Goal: Book appointment/travel/reservation

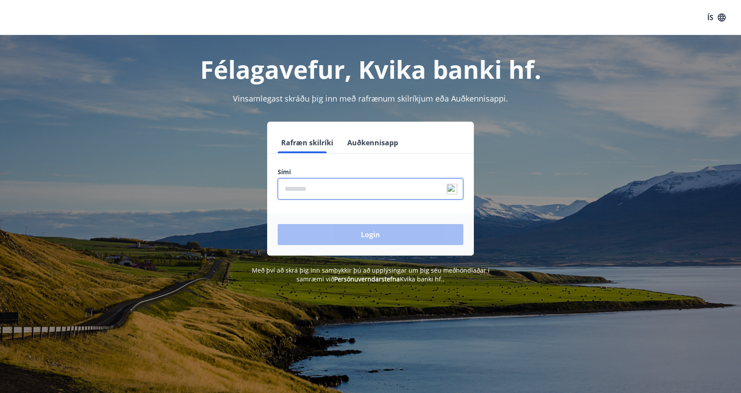
click at [349, 190] on input "phone" at bounding box center [371, 188] width 186 height 21
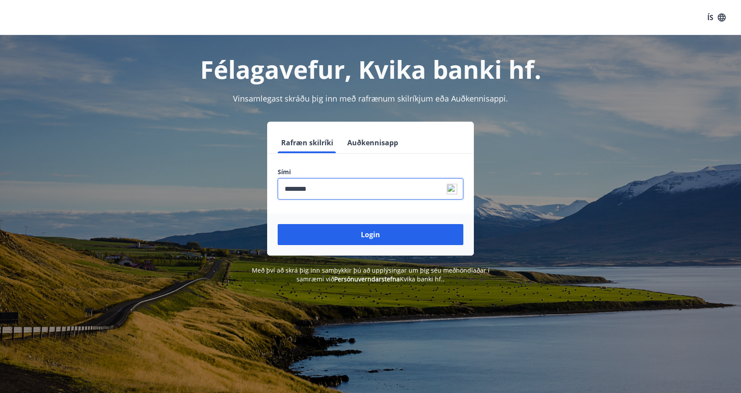
type input "********"
click at [278, 224] on button "Login" at bounding box center [371, 234] width 186 height 21
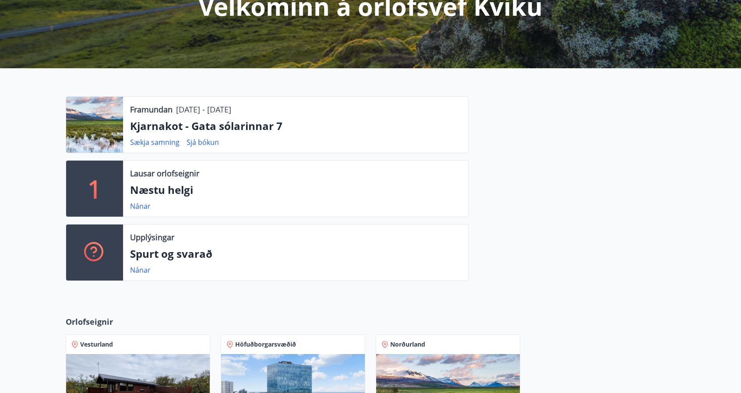
scroll to position [133, 0]
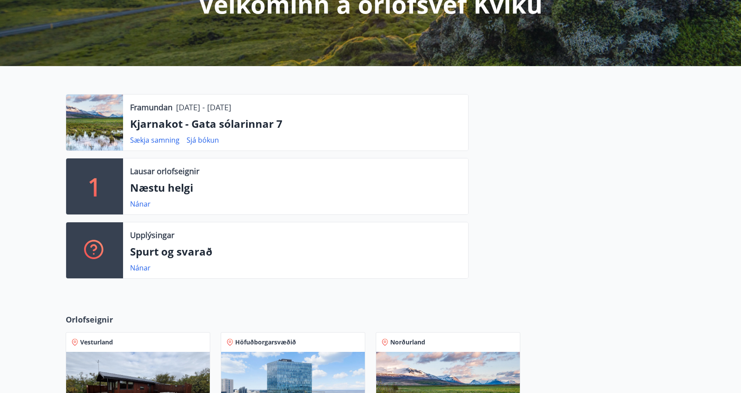
click at [183, 190] on p "Næstu helgi" at bounding box center [295, 187] width 331 height 15
click at [142, 201] on link "Nánar" at bounding box center [140, 204] width 21 height 10
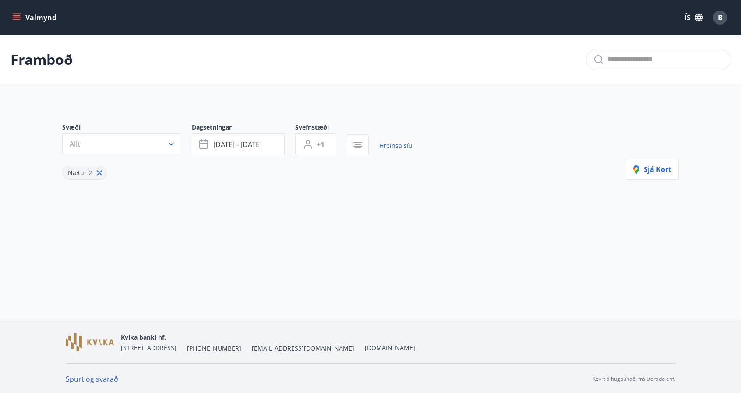
type input "*"
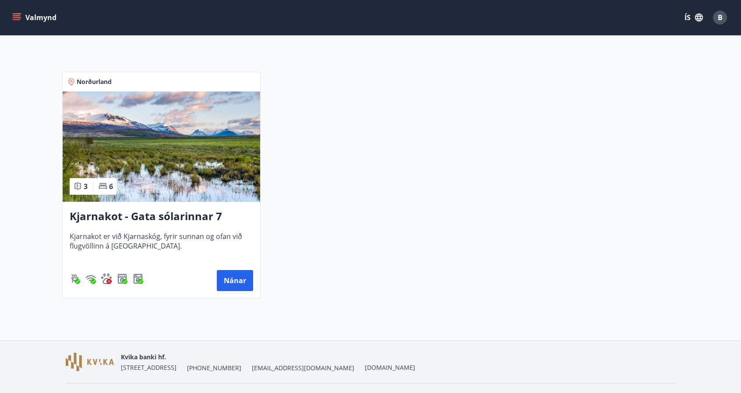
scroll to position [169, 0]
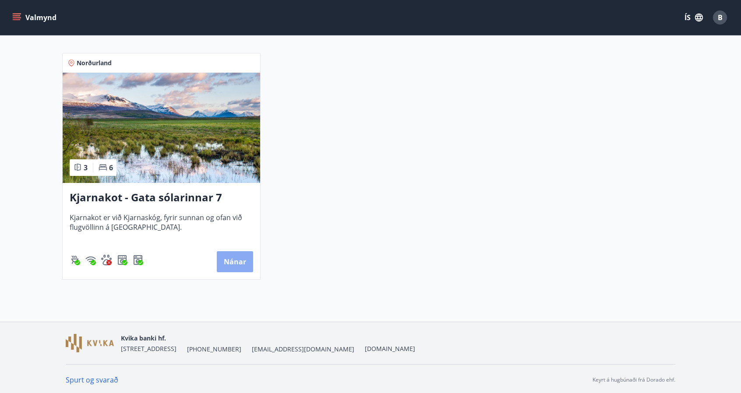
click at [223, 260] on button "Nánar" at bounding box center [235, 261] width 36 height 21
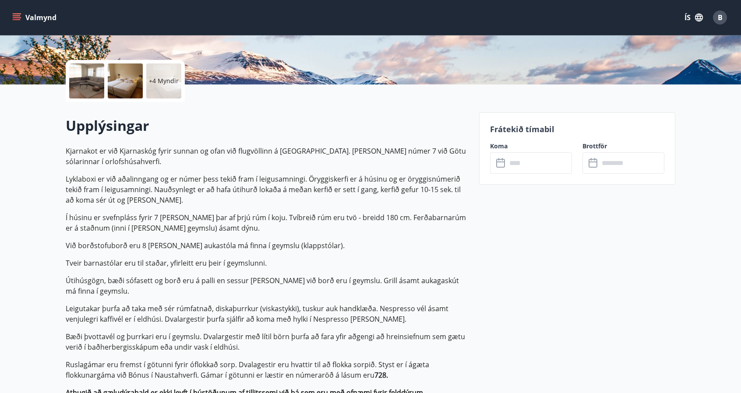
scroll to position [179, 0]
click at [527, 167] on input "text" at bounding box center [539, 162] width 65 height 21
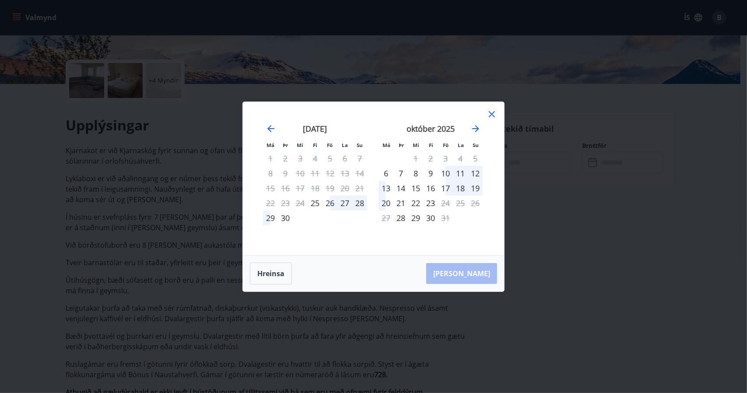
click at [145, 257] on div "Má Þr Mi Fi Fö La Su Má Þr Mi Fi Fö La Su [DATE] 1 2 3 4 5 6 7 8 9 10 11 12 13 …" at bounding box center [373, 196] width 747 height 393
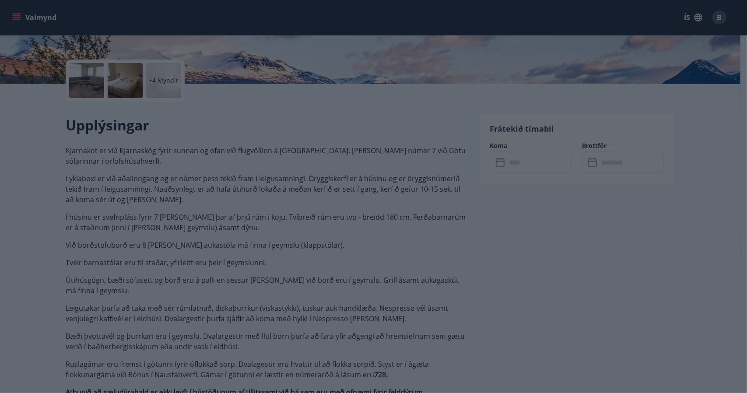
click at [145, 257] on div "Má Þr Mi Fi Fö La Su Má Þr Mi Fi Fö La Su [DATE] 1 2 3 4 5 6 7 8 9 10 11 12 13 …" at bounding box center [373, 196] width 747 height 393
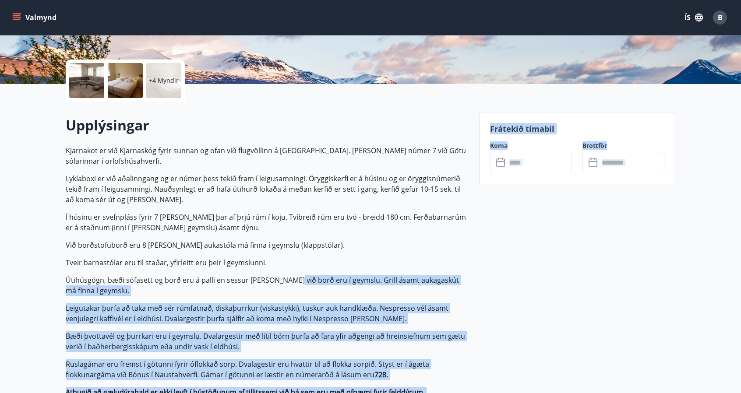
drag, startPoint x: 145, startPoint y: 257, endPoint x: 286, endPoint y: 270, distance: 142.0
click at [286, 270] on p "Kjarnakot er við Kjarnaskóg fyrir sunnan og ofan við flugvöllinn á [GEOGRAPHIC_…" at bounding box center [267, 271] width 403 height 252
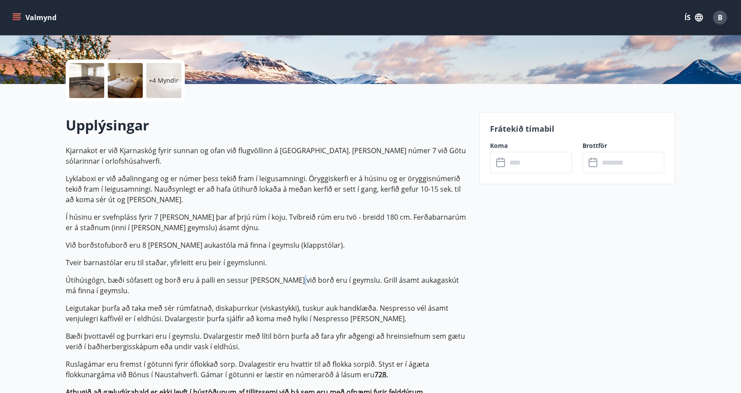
click at [286, 270] on p "Kjarnakot er við Kjarnaskóg fyrir sunnan og ofan við flugvöllinn á [GEOGRAPHIC_…" at bounding box center [267, 271] width 403 height 252
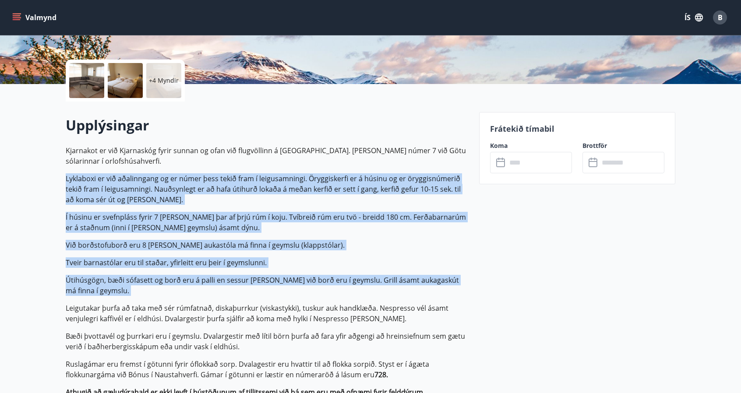
drag, startPoint x: 286, startPoint y: 270, endPoint x: 252, endPoint y: 174, distance: 101.4
click at [252, 174] on p "Kjarnakot er við Kjarnaskóg fyrir sunnan og ofan við flugvöllinn á [GEOGRAPHIC_…" at bounding box center [267, 271] width 403 height 252
click at [252, 174] on p "Lyklaboxi er við aðalinngang og er númer þess tekið fram í leigusamningi. Örygg…" at bounding box center [267, 189] width 403 height 32
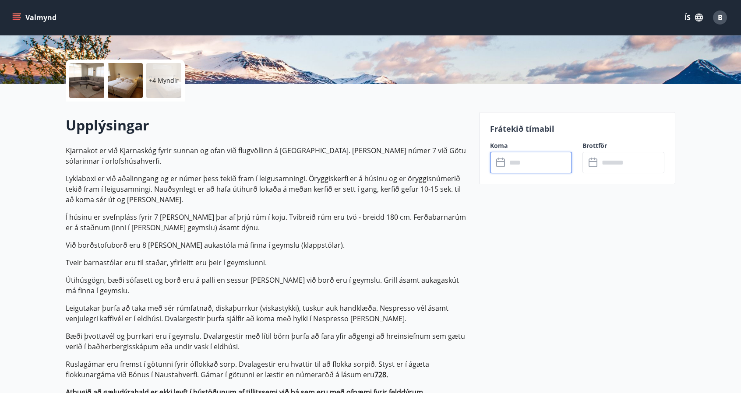
click at [540, 155] on input "text" at bounding box center [539, 162] width 65 height 21
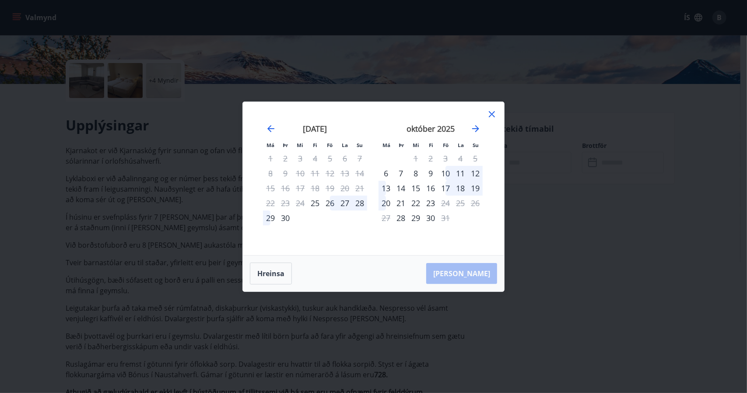
click at [541, 158] on div "Má Þr Mi Fi Fö La Su Má Þr Mi Fi Fö La Su [DATE] 1 2 3 4 5 6 7 8 9 10 11 12 13 …" at bounding box center [373, 196] width 747 height 393
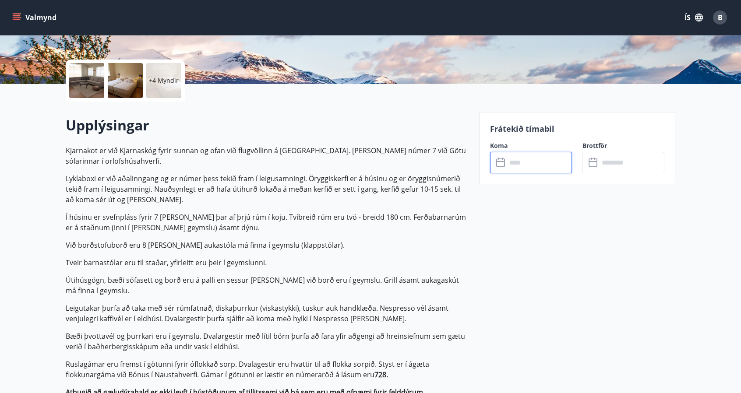
click at [537, 150] on div "Koma ​ ​" at bounding box center [525, 157] width 92 height 32
drag, startPoint x: 537, startPoint y: 150, endPoint x: 537, endPoint y: 156, distance: 6.1
click at [537, 156] on div "Koma ​ ​" at bounding box center [525, 157] width 92 height 32
click at [537, 156] on input "text" at bounding box center [539, 162] width 65 height 21
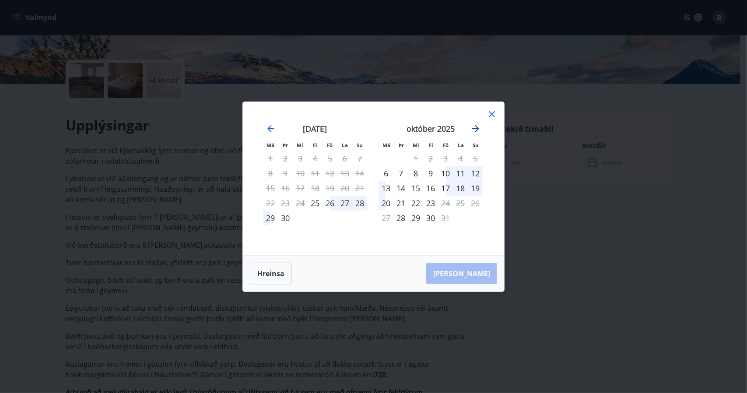
click at [477, 130] on icon "Move forward to switch to the next month." at bounding box center [475, 128] width 7 height 7
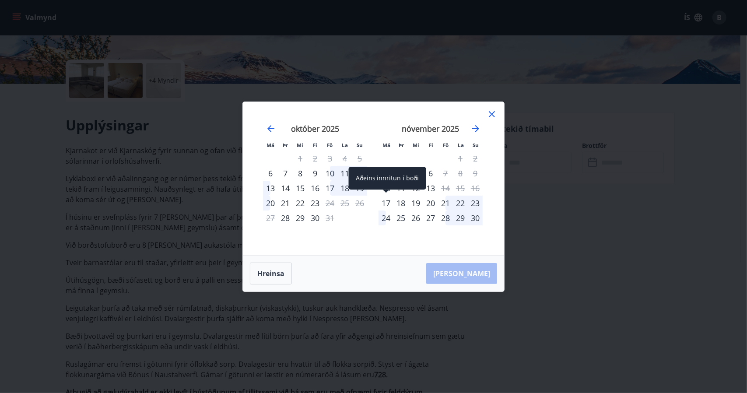
click at [387, 202] on div "17" at bounding box center [386, 203] width 15 height 15
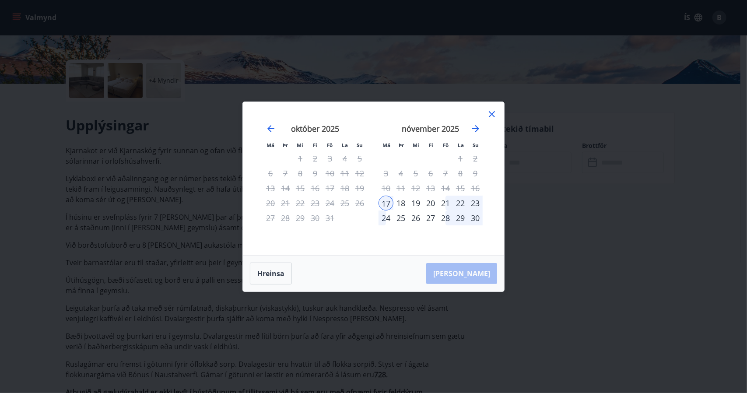
click at [430, 204] on div "20" at bounding box center [430, 203] width 15 height 15
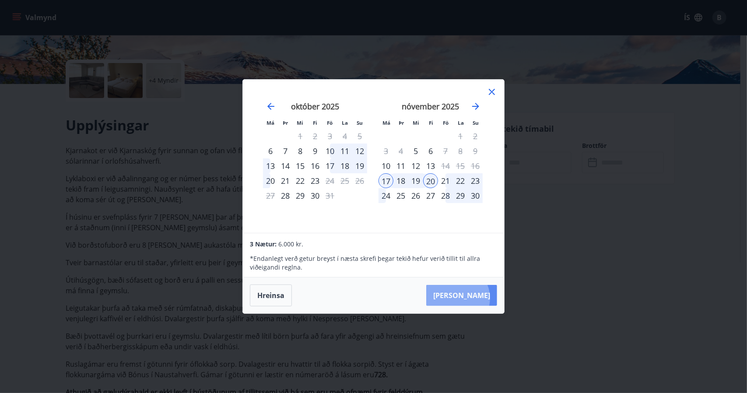
click at [484, 298] on button "[PERSON_NAME]" at bounding box center [461, 295] width 71 height 21
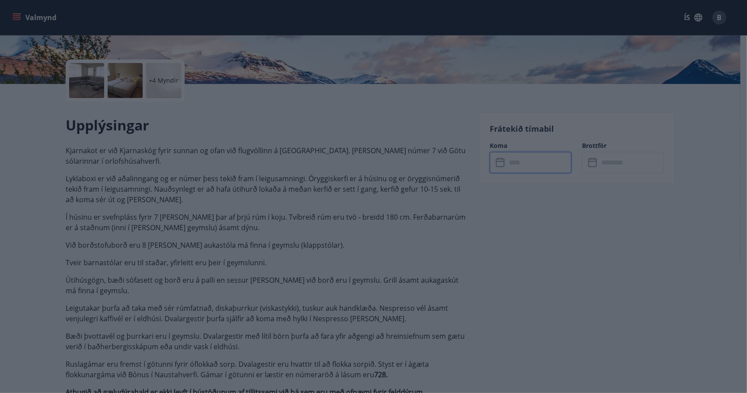
type input "******"
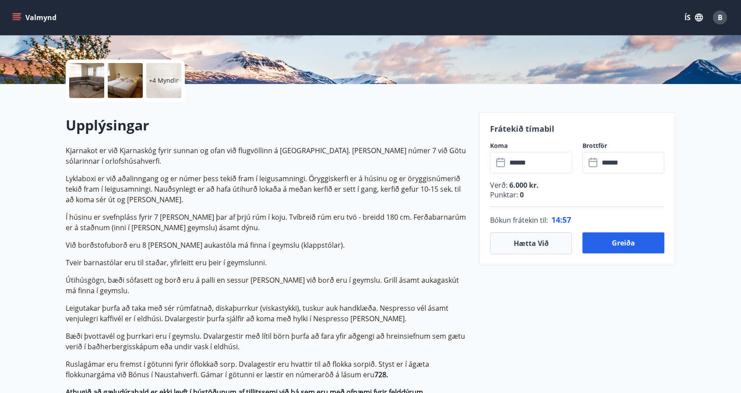
click at [526, 193] on p "Punktar : 0" at bounding box center [577, 195] width 174 height 10
drag, startPoint x: 526, startPoint y: 193, endPoint x: 495, endPoint y: 182, distance: 33.1
click at [495, 182] on div "Verð : 6.000 kr. Punktar : 0" at bounding box center [577, 193] width 174 height 27
click at [495, 182] on p "Verð : 6.000 kr." at bounding box center [577, 185] width 174 height 10
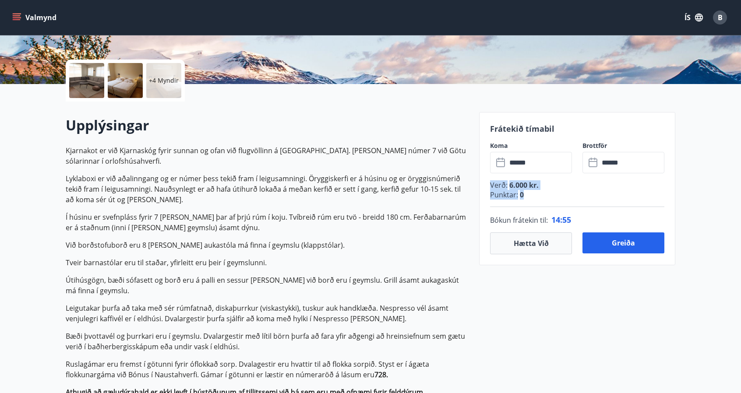
drag, startPoint x: 495, startPoint y: 182, endPoint x: 511, endPoint y: 198, distance: 22.9
click at [511, 198] on div "Verð : 6.000 kr. Punktar : 0" at bounding box center [577, 193] width 174 height 27
click at [511, 198] on p "Punktar : 0" at bounding box center [577, 195] width 174 height 10
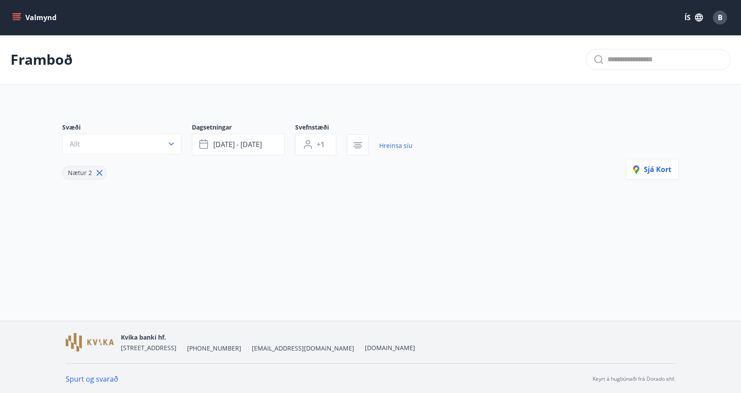
type input "*"
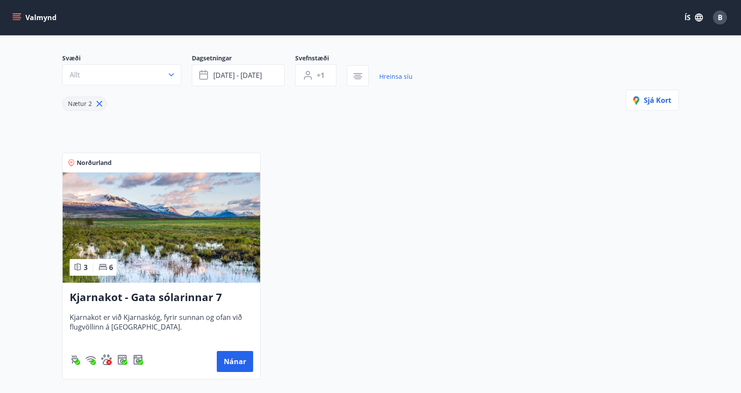
scroll to position [71, 0]
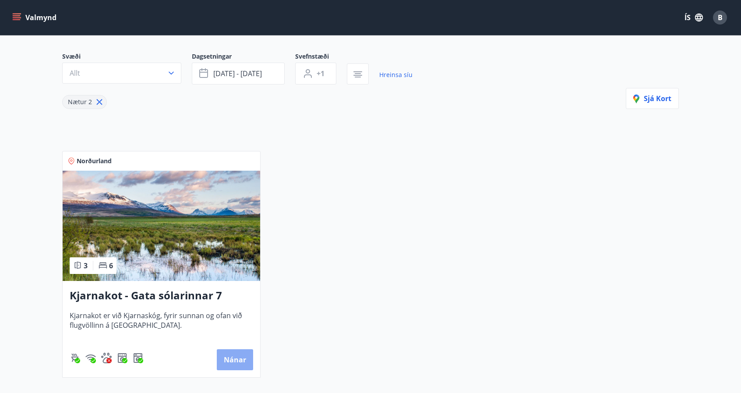
click at [223, 349] on button "Nánar" at bounding box center [235, 359] width 36 height 21
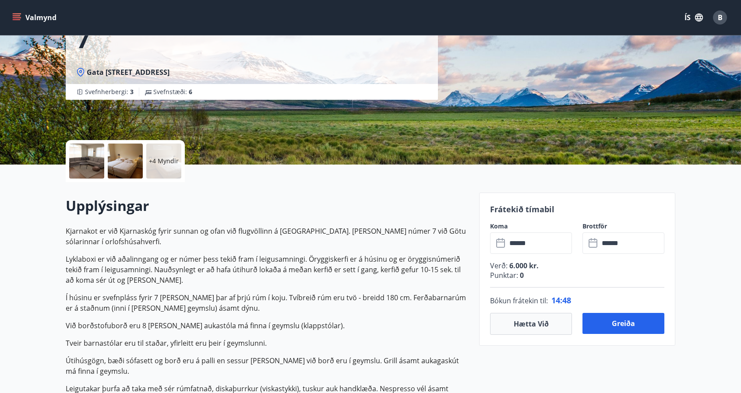
scroll to position [99, 0]
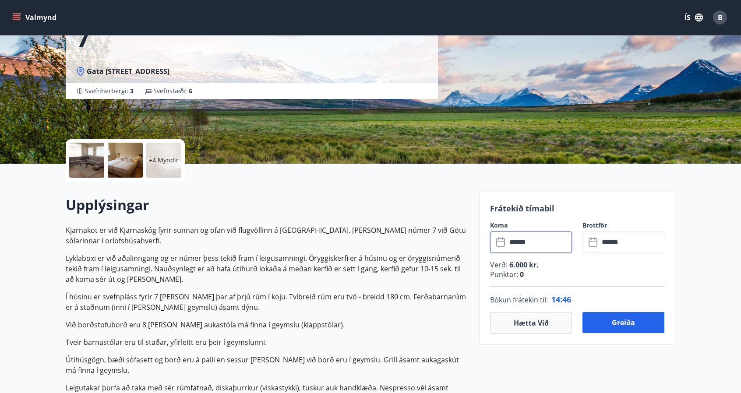
click at [551, 237] on input "******" at bounding box center [539, 242] width 65 height 21
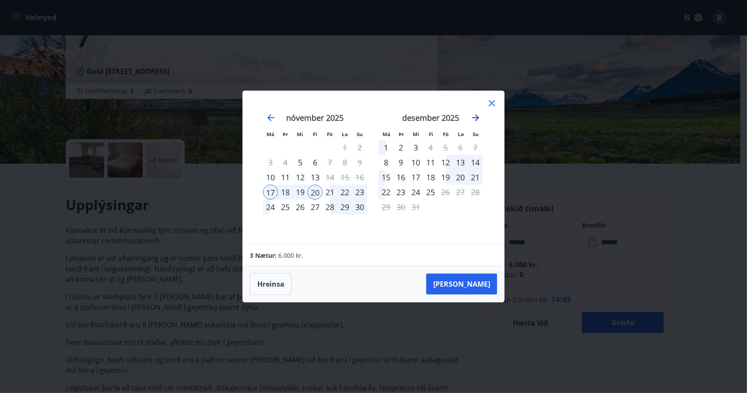
click at [474, 119] on icon "Move forward to switch to the next month." at bounding box center [476, 118] width 11 height 11
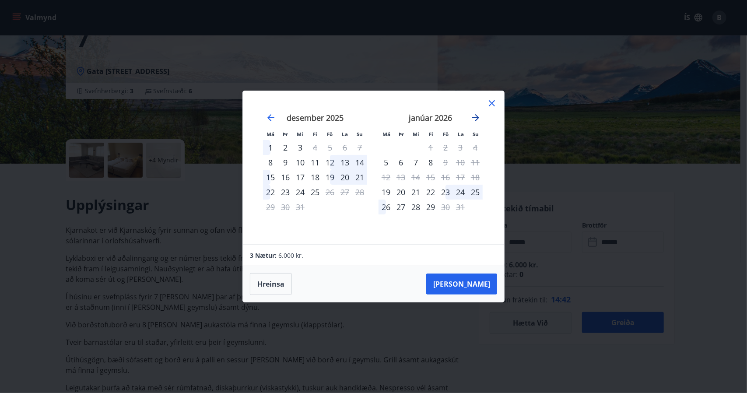
click at [474, 119] on icon "Move forward to switch to the next month." at bounding box center [476, 118] width 11 height 11
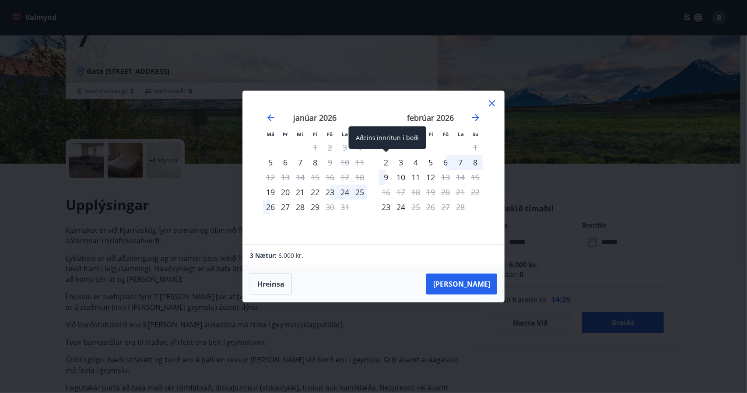
click at [385, 163] on div "2" at bounding box center [386, 162] width 15 height 15
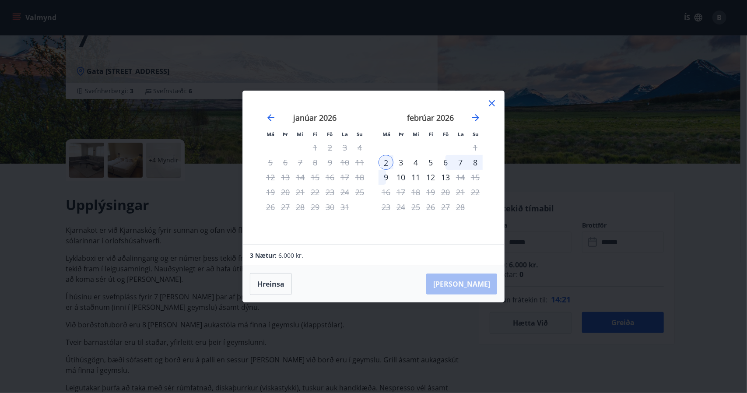
click at [446, 165] on div "6" at bounding box center [445, 162] width 15 height 15
click at [454, 278] on button "[PERSON_NAME]" at bounding box center [461, 284] width 71 height 21
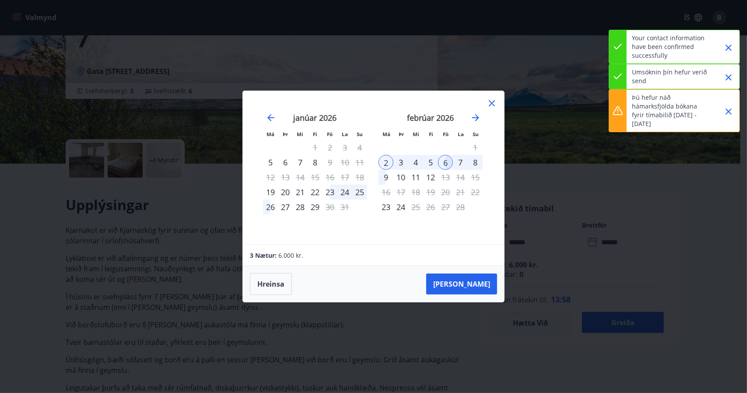
click at [730, 76] on icon "Close" at bounding box center [729, 77] width 6 height 6
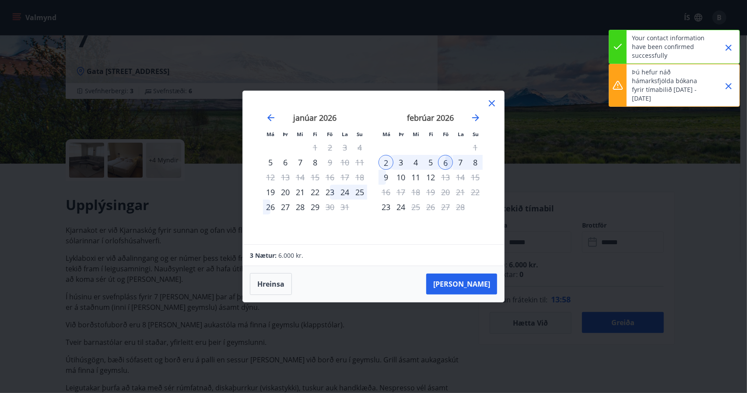
click at [728, 81] on icon "Close" at bounding box center [729, 86] width 11 height 11
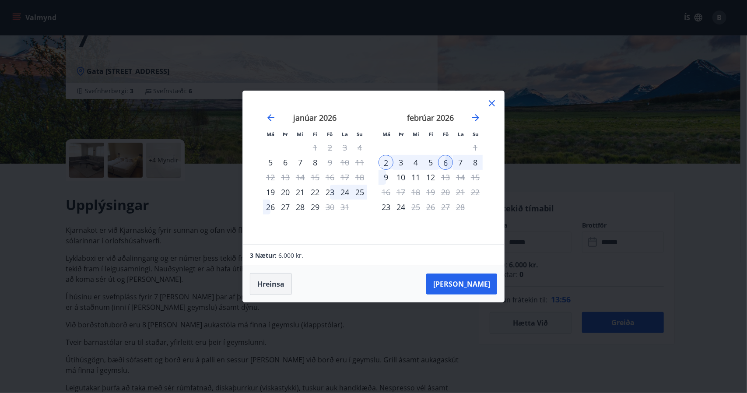
click at [266, 284] on button "Hreinsa" at bounding box center [271, 284] width 42 height 22
click at [484, 104] on div "[DATE] 1 2 3 4 5 6 7 8 9 10 11 12 13 14 15 16 17 18 19 20 21 22 23 24 25 26 27 …" at bounding box center [431, 174] width 116 height 144
click at [494, 103] on icon at bounding box center [492, 103] width 11 height 11
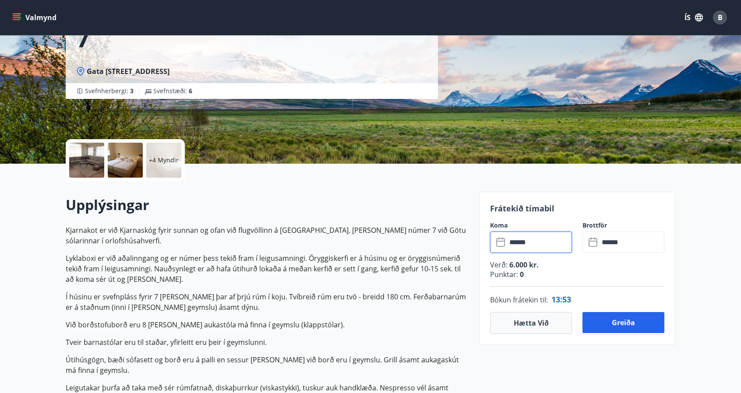
click at [716, 24] on span "B" at bounding box center [720, 18] width 14 height 14
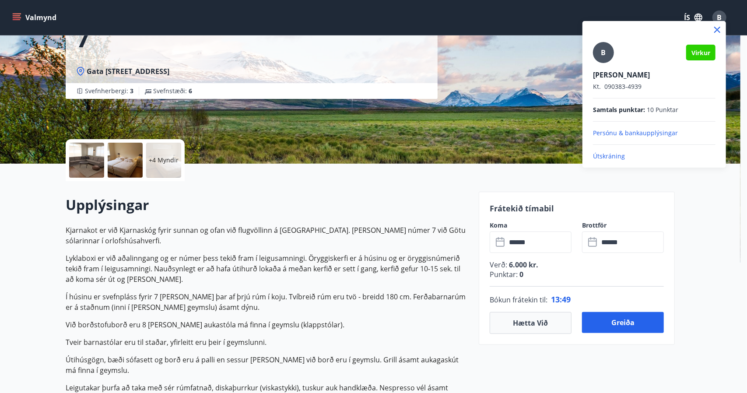
click at [22, 15] on div at bounding box center [373, 196] width 747 height 393
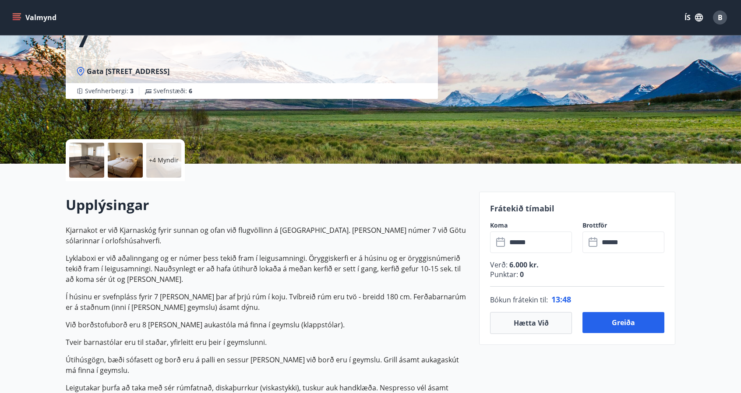
click at [21, 18] on button "Valmynd" at bounding box center [35, 18] width 49 height 16
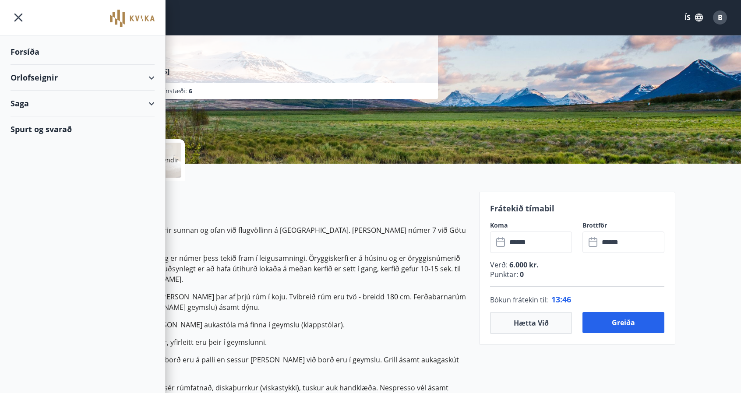
click at [152, 78] on div "Orlofseignir" at bounding box center [83, 78] width 144 height 26
click at [36, 121] on div "Bókunardagatal" at bounding box center [83, 118] width 130 height 18
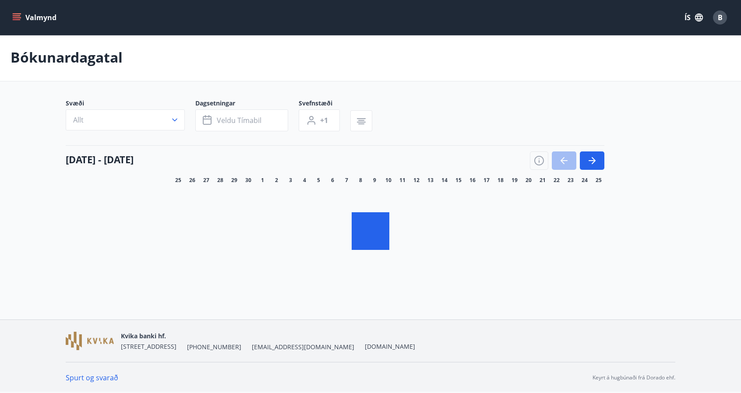
scroll to position [1, 0]
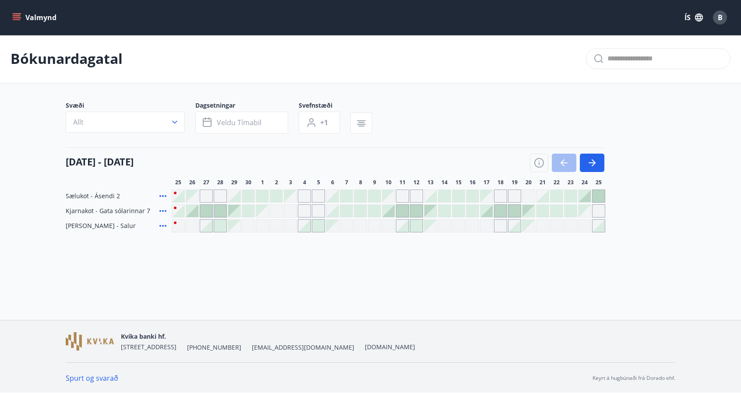
click at [14, 21] on icon "menu" at bounding box center [16, 17] width 9 height 9
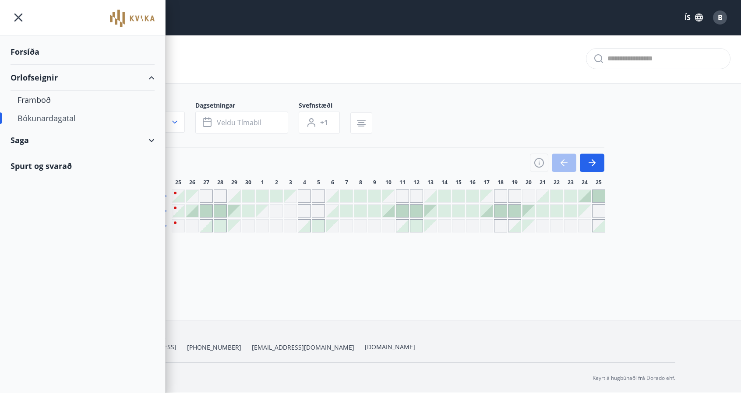
click at [148, 139] on div "Saga" at bounding box center [83, 140] width 144 height 26
click at [39, 177] on div "Umsóknir" at bounding box center [83, 181] width 130 height 18
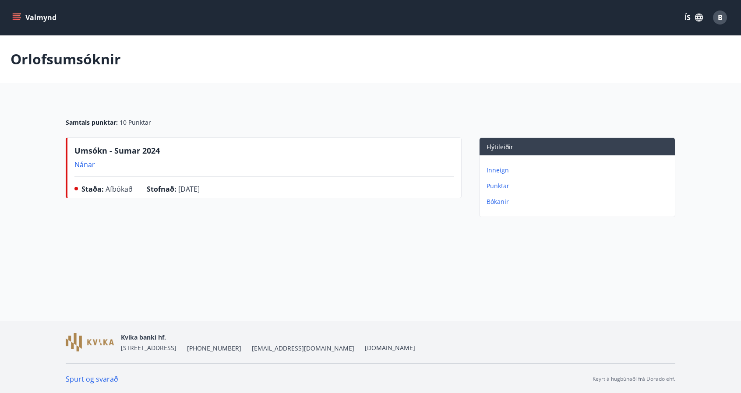
drag, startPoint x: 65, startPoint y: 103, endPoint x: 40, endPoint y: 99, distance: 25.3
click at [40, 99] on main "Orlofsumsóknir Samtals punktar : 10 Punktar Umsókn - Sumar 2024 Nánar Staða : A…" at bounding box center [370, 127] width 741 height 185
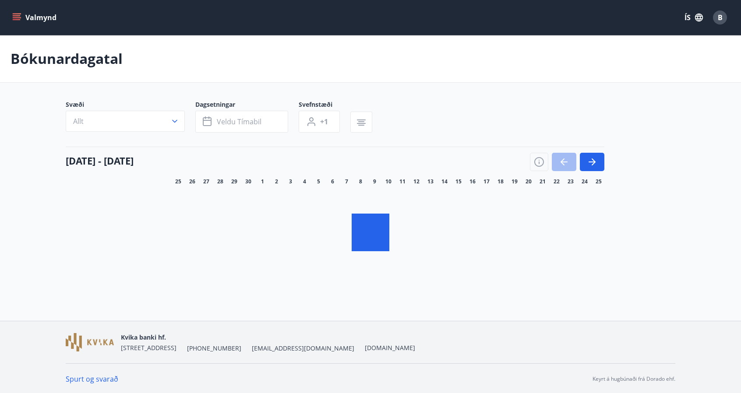
scroll to position [1, 0]
click at [15, 16] on icon "menu" at bounding box center [17, 15] width 8 height 1
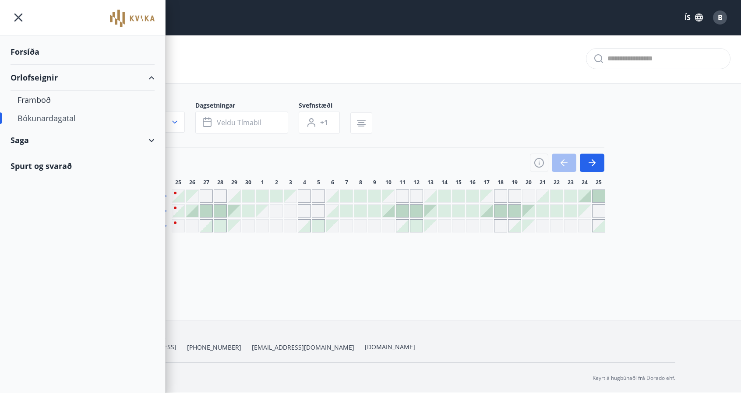
click at [149, 141] on div "Saga" at bounding box center [83, 140] width 144 height 26
click at [32, 163] on div "Bókanir" at bounding box center [83, 162] width 130 height 18
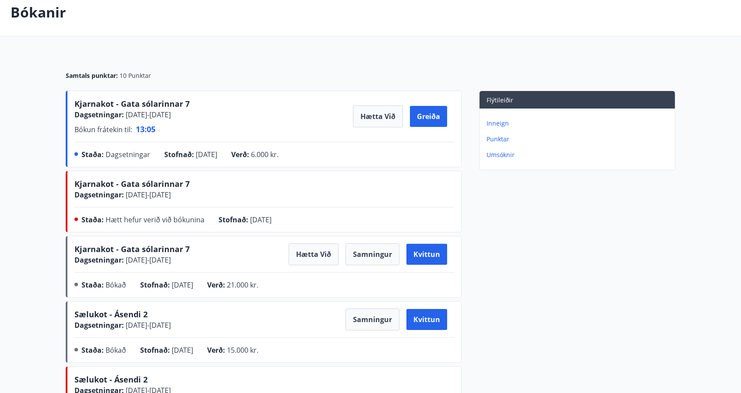
scroll to position [46, 0]
click at [378, 116] on button "Hætta við" at bounding box center [378, 117] width 50 height 22
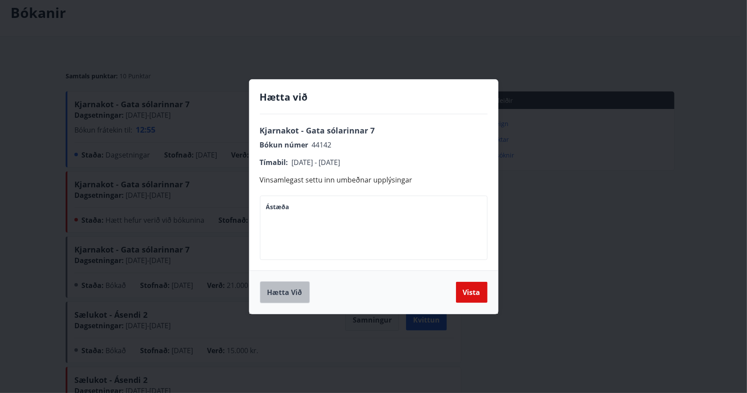
click at [293, 292] on button "Hætta við" at bounding box center [285, 293] width 50 height 22
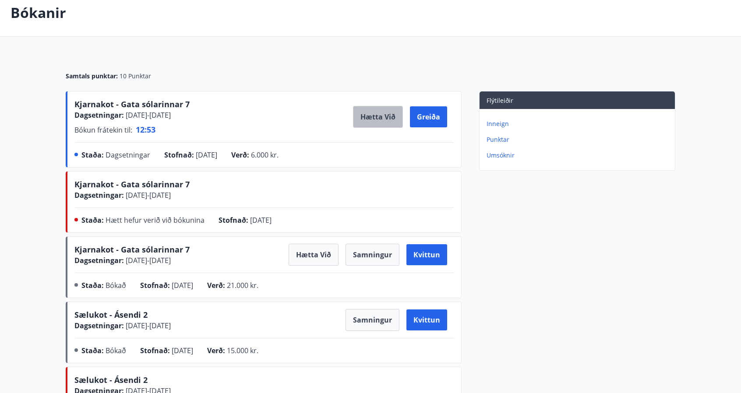
click at [387, 121] on button "Hætta við" at bounding box center [378, 117] width 50 height 22
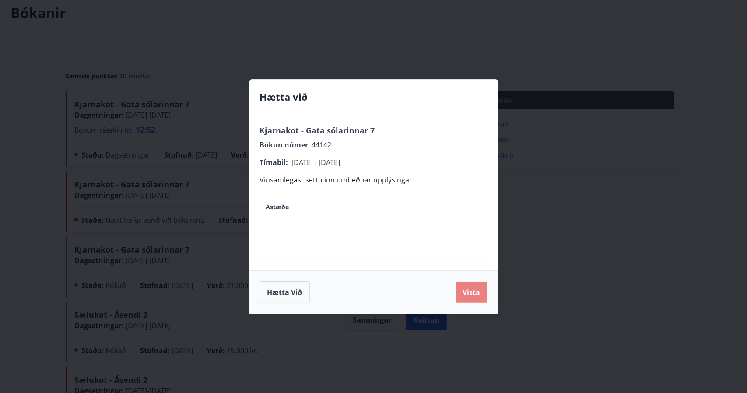
click at [472, 298] on button "Vista" at bounding box center [472, 292] width 32 height 21
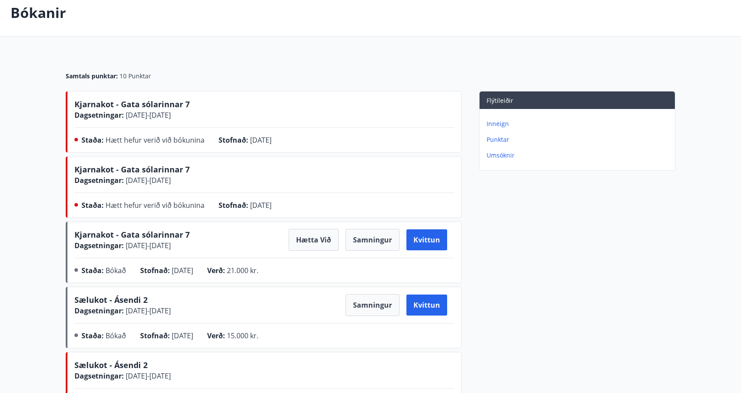
click at [225, 190] on div "Kjarnakot - Gata sólarinnar 7 Dagsetningar : [DATE] - [DATE] Staða : Hætt hefur…" at bounding box center [264, 189] width 380 height 50
drag, startPoint x: 225, startPoint y: 190, endPoint x: 207, endPoint y: 184, distance: 19.5
click at [207, 184] on div "Kjarnakot - Gata sólarinnar 7 Dagsetningar : [DATE] - [DATE] Staða : Hætt hefur…" at bounding box center [264, 189] width 380 height 50
click at [207, 184] on div "Kjarnakot - Gata sólarinnar 7 Dagsetningar : [DATE] - [DATE]" at bounding box center [264, 175] width 380 height 22
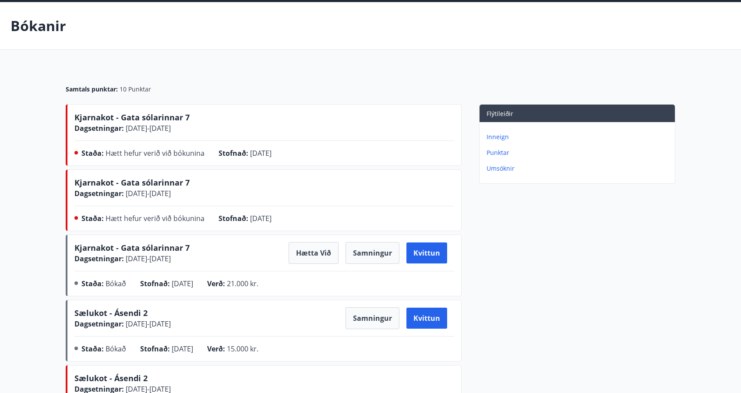
scroll to position [0, 0]
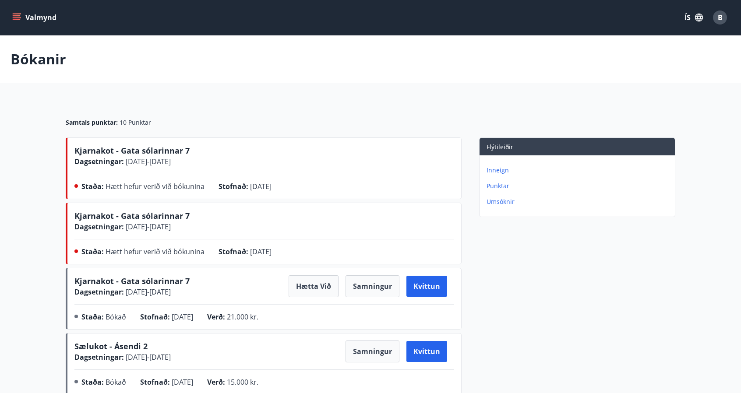
click at [17, 15] on icon "menu" at bounding box center [17, 15] width 8 height 1
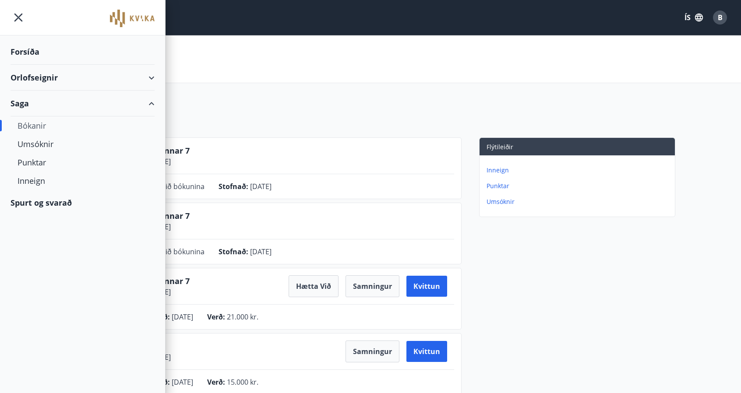
click at [30, 127] on div "Bókanir" at bounding box center [83, 125] width 130 height 18
click at [25, 73] on div "Orlofseignir" at bounding box center [83, 78] width 144 height 26
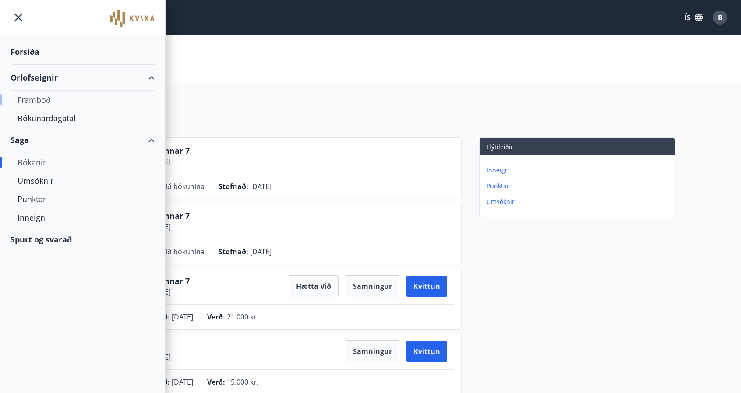
click at [34, 98] on div "Framboð" at bounding box center [83, 100] width 130 height 18
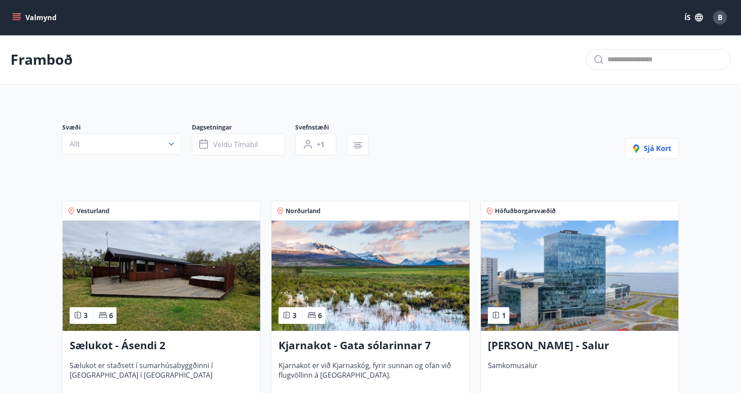
click at [199, 293] on img at bounding box center [161, 276] width 197 height 110
click at [322, 287] on img at bounding box center [369, 276] width 197 height 110
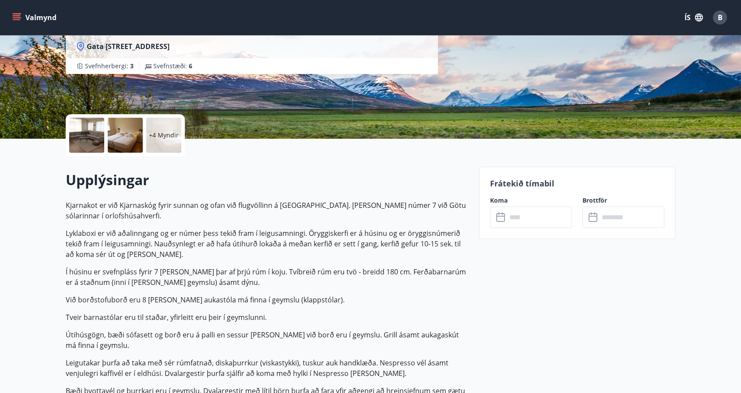
scroll to position [120, 0]
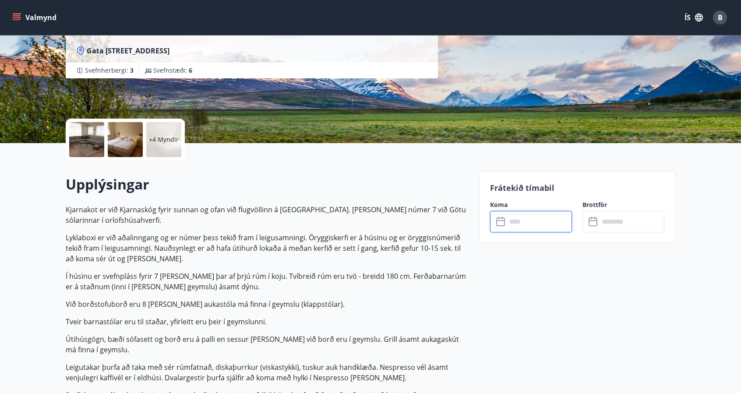
click at [545, 221] on input "text" at bounding box center [539, 221] width 65 height 21
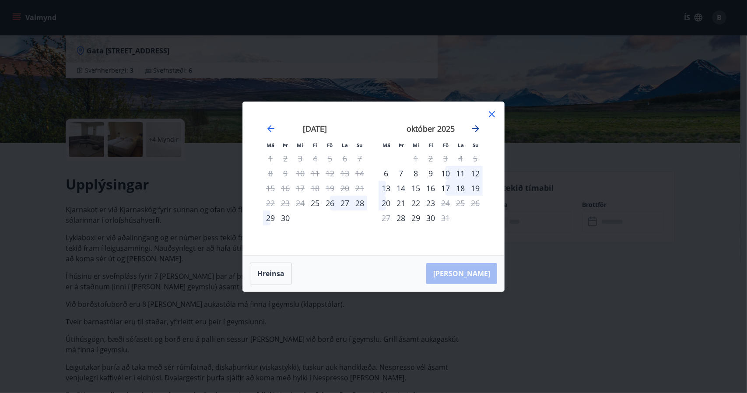
click at [479, 125] on icon "Move forward to switch to the next month." at bounding box center [476, 128] width 11 height 11
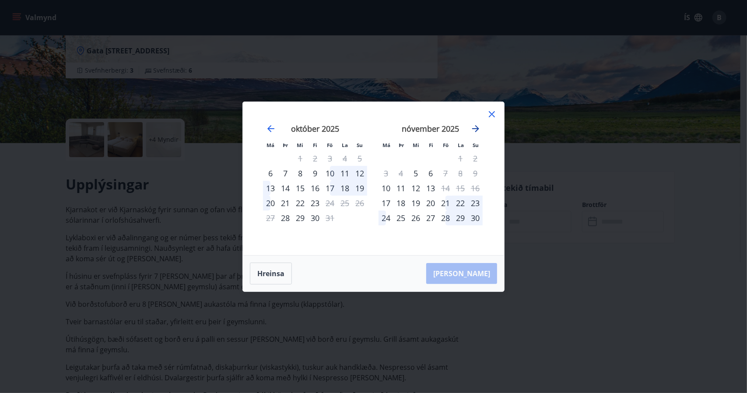
click at [479, 125] on icon "Move forward to switch to the next month." at bounding box center [476, 128] width 11 height 11
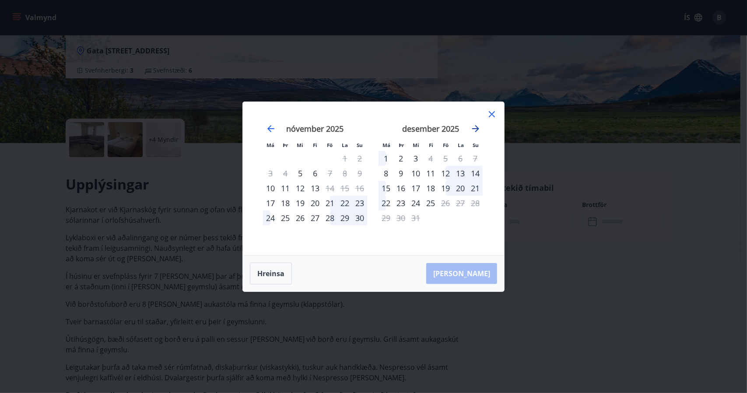
click at [479, 125] on icon "Move forward to switch to the next month." at bounding box center [476, 128] width 11 height 11
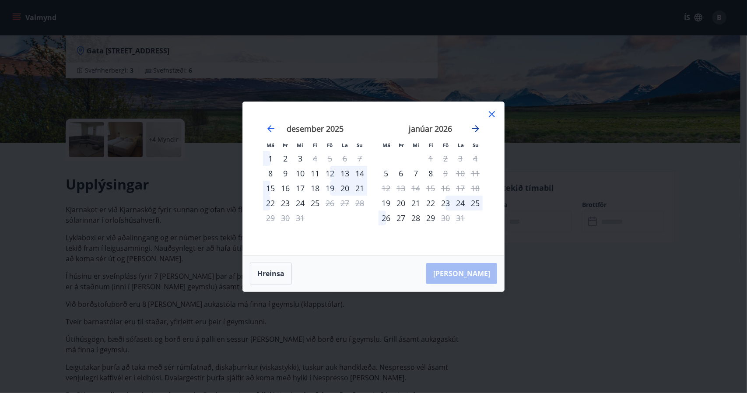
click at [479, 125] on icon "Move forward to switch to the next month." at bounding box center [476, 128] width 11 height 11
click at [479, 126] on icon "Move forward to switch to the next month." at bounding box center [476, 128] width 11 height 11
click at [491, 113] on icon at bounding box center [492, 114] width 6 height 6
